Goal: Book appointment/travel/reservation

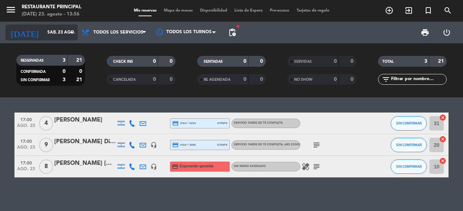
click at [63, 31] on input "sáb. 23 ago." at bounding box center [72, 32] width 57 height 12
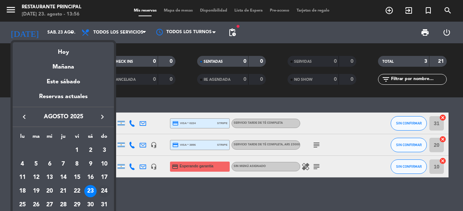
click at [105, 191] on div "24" at bounding box center [104, 191] width 12 height 12
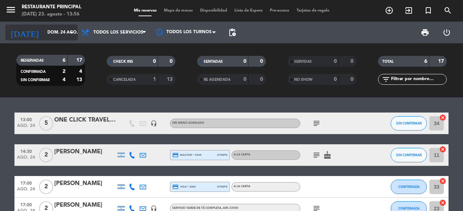
click at [70, 37] on input "dom. 24 ago." at bounding box center [72, 32] width 57 height 12
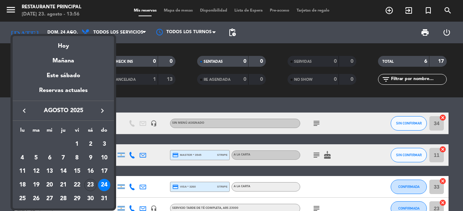
click at [15, 14] on div at bounding box center [231, 105] width 463 height 211
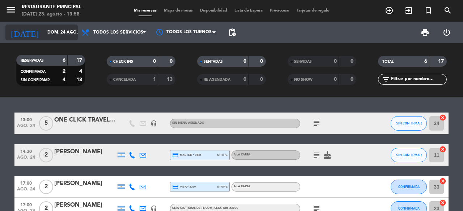
click at [44, 31] on input "dom. 24 ago." at bounding box center [72, 32] width 57 height 12
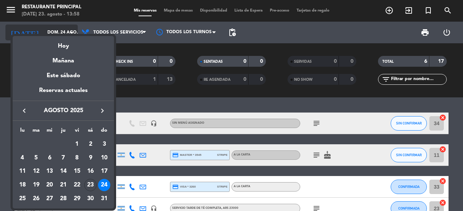
click at [40, 31] on div at bounding box center [231, 105] width 463 height 211
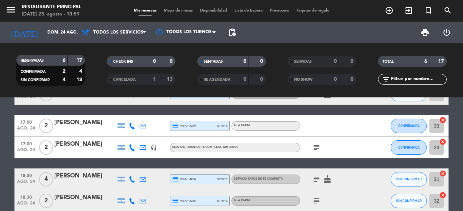
scroll to position [72, 0]
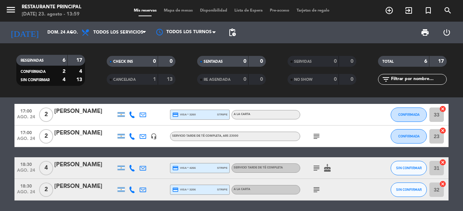
click at [315, 169] on icon "subject" at bounding box center [316, 168] width 9 height 9
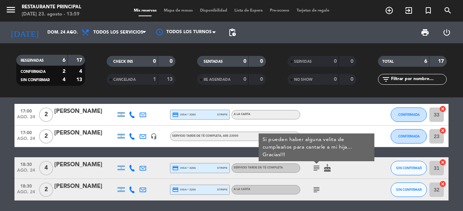
click at [315, 169] on icon "subject" at bounding box center [316, 168] width 9 height 9
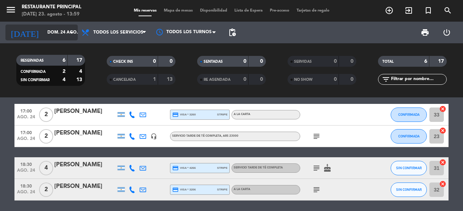
click at [56, 33] on input "dom. 24 ago." at bounding box center [72, 32] width 57 height 12
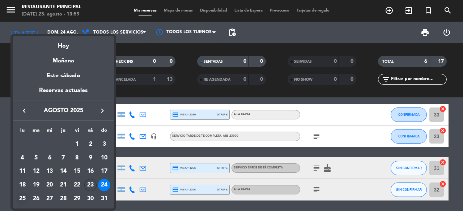
click at [23, 197] on div "25" at bounding box center [22, 199] width 12 height 12
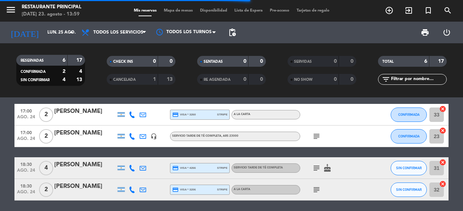
scroll to position [0, 0]
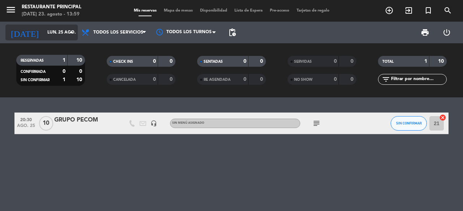
click at [49, 34] on input "lun. 25 ago." at bounding box center [72, 32] width 57 height 12
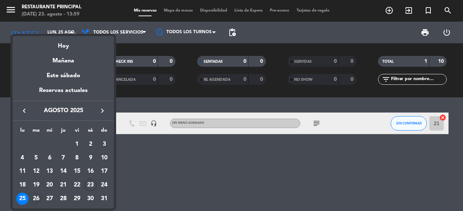
click at [38, 196] on div "26" at bounding box center [36, 199] width 12 height 12
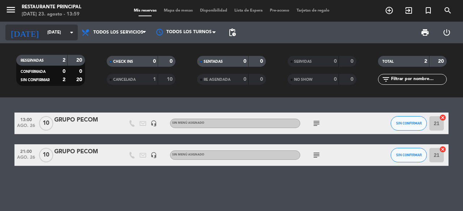
click at [44, 32] on input "[DATE]" at bounding box center [72, 32] width 57 height 12
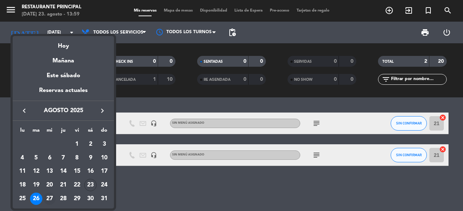
click at [48, 197] on div "27" at bounding box center [49, 199] width 12 height 12
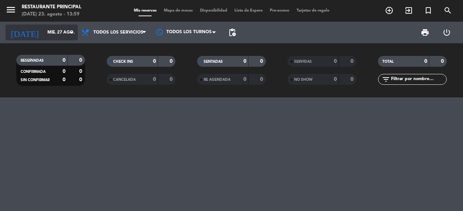
click at [36, 26] on div "[DATE] [DATE] arrow_drop_down" at bounding box center [41, 33] width 72 height 16
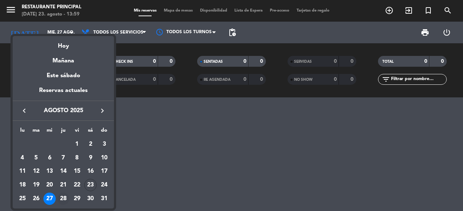
click at [62, 196] on div "28" at bounding box center [63, 199] width 12 height 12
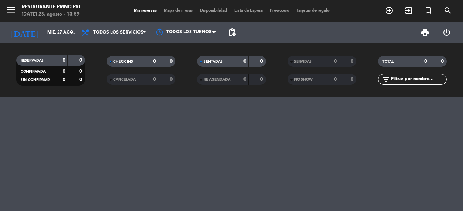
type input "[DEMOGRAPHIC_DATA][DATE]"
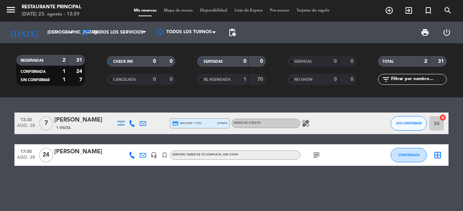
click at [304, 125] on icon "healing" at bounding box center [305, 123] width 9 height 9
click at [265, 123] on div "MENÚ DE 2 PASOS" at bounding box center [265, 123] width 69 height 9
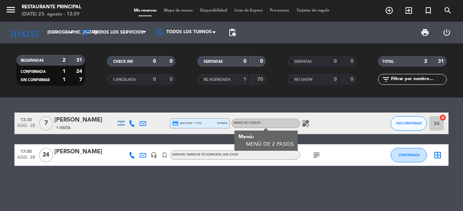
click at [265, 123] on div "MENÚ DE 2 PASOS" at bounding box center [265, 123] width 69 height 9
